Goal: Information Seeking & Learning: Learn about a topic

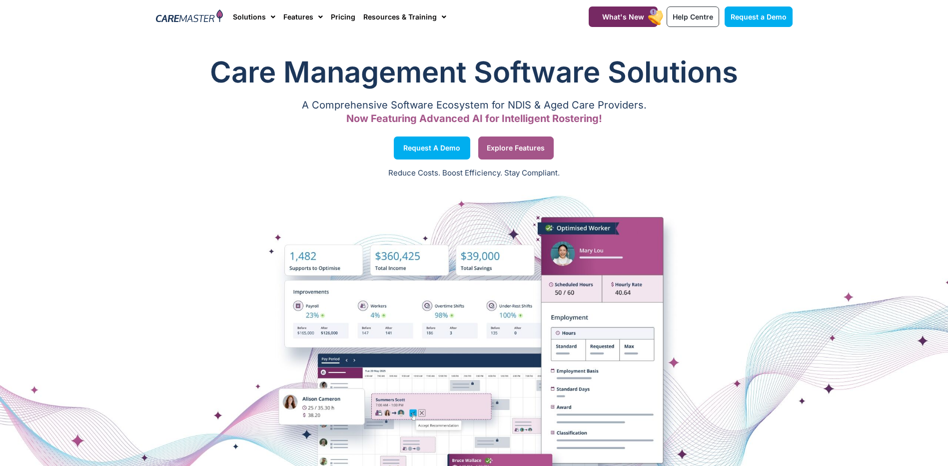
click at [504, 146] on span "Explore Features" at bounding box center [516, 147] width 58 height 5
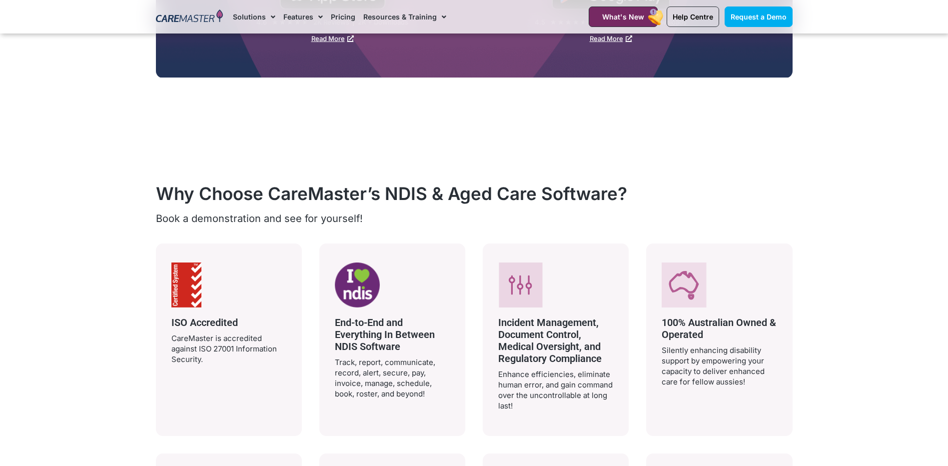
scroll to position [1450, 0]
